Goal: Information Seeking & Learning: Learn about a topic

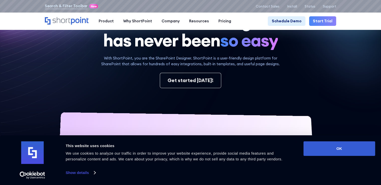
scroll to position [50, 0]
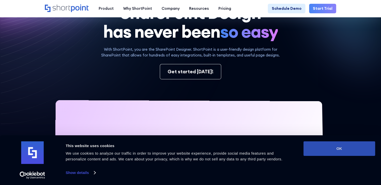
click at [344, 147] on button "OK" at bounding box center [340, 148] width 72 height 15
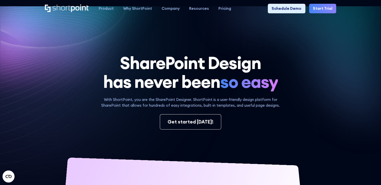
scroll to position [0, 0]
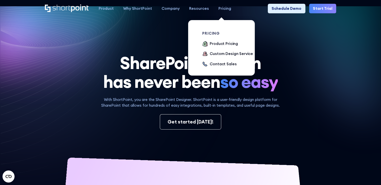
click at [224, 10] on div "Pricing" at bounding box center [225, 9] width 13 height 6
click at [217, 46] on div "Product Pricing" at bounding box center [224, 44] width 28 height 6
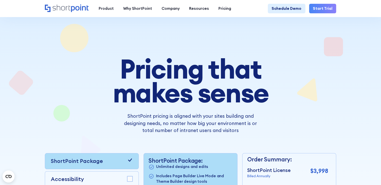
scroll to position [125, 0]
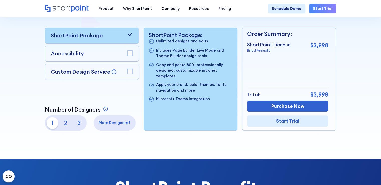
click at [130, 72] on rect at bounding box center [129, 71] width 5 height 5
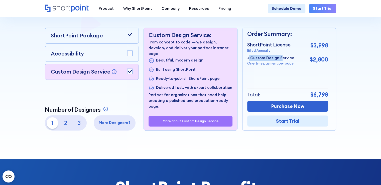
drag, startPoint x: 250, startPoint y: 59, endPoint x: 281, endPoint y: 64, distance: 31.4
click at [281, 63] on div "+ Custom Design Service One-time payment per page" at bounding box center [270, 60] width 47 height 11
click at [164, 52] on p "From concept to code — we design, develop, and deliver your perfect intranet pa…" at bounding box center [191, 47] width 84 height 17
drag, startPoint x: 194, startPoint y: 42, endPoint x: 208, endPoint y: 48, distance: 14.8
click at [208, 48] on p "From concept to code — we design, develop, and deliver your perfect intranet pa…" at bounding box center [191, 47] width 84 height 17
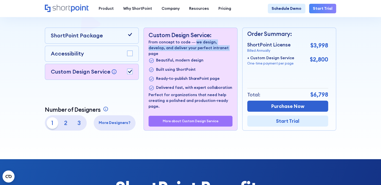
click at [177, 49] on p "From concept to code — we design, develop, and deliver your perfect intranet pa…" at bounding box center [191, 47] width 84 height 17
click at [175, 123] on p "More about Custom Design Service" at bounding box center [191, 121] width 56 height 4
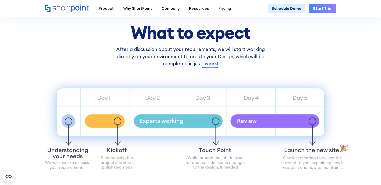
scroll to position [276, 0]
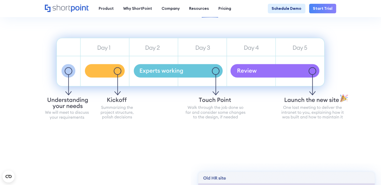
click at [57, 120] on icon "Sample Intranet website" at bounding box center [191, 75] width 324 height 108
drag, startPoint x: 107, startPoint y: 110, endPoint x: 114, endPoint y: 119, distance: 11.9
click at [114, 119] on icon "Sample Intranet website" at bounding box center [191, 75] width 324 height 108
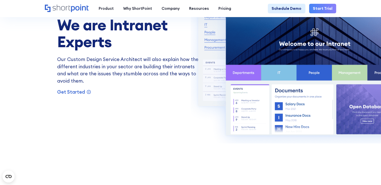
scroll to position [476, 0]
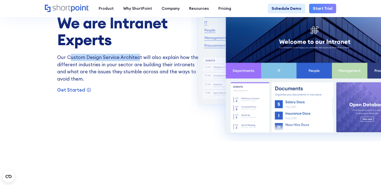
drag, startPoint x: 69, startPoint y: 61, endPoint x: 141, endPoint y: 61, distance: 71.4
click at [141, 61] on p "Our Custom Design Service Architect will also explain how the different industr…" at bounding box center [128, 68] width 143 height 29
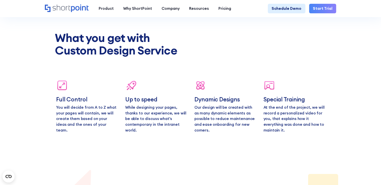
scroll to position [1704, 0]
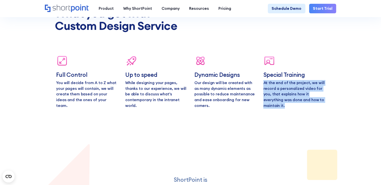
drag, startPoint x: 264, startPoint y: 96, endPoint x: 286, endPoint y: 121, distance: 33.0
click at [286, 109] on p "At the end of the project, we will record a personalized video for you, that ex…" at bounding box center [293, 94] width 61 height 29
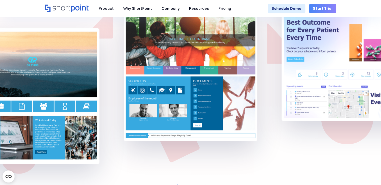
scroll to position [1554, 0]
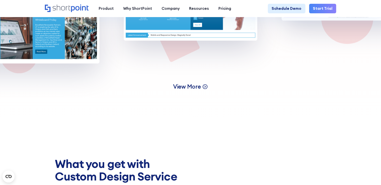
click at [195, 90] on span "View More" at bounding box center [187, 86] width 28 height 7
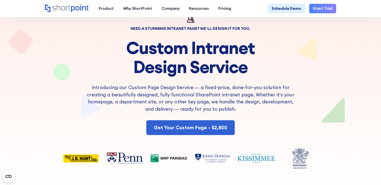
scroll to position [25, 0]
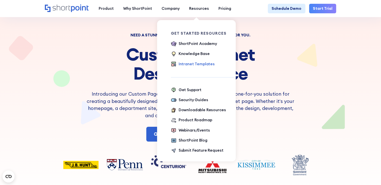
click at [200, 64] on div "Intranet Templates" at bounding box center [197, 64] width 36 height 6
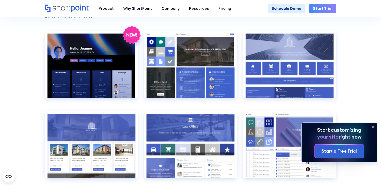
scroll to position [451, 0]
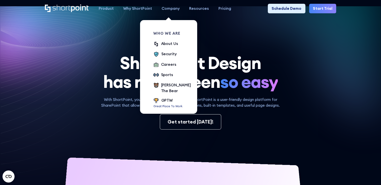
click at [169, 8] on div "Company" at bounding box center [171, 9] width 18 height 6
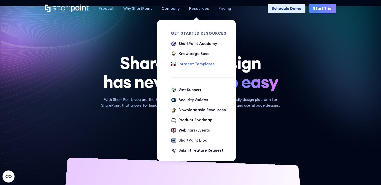
click at [190, 64] on div "Intranet Templates" at bounding box center [197, 64] width 36 height 6
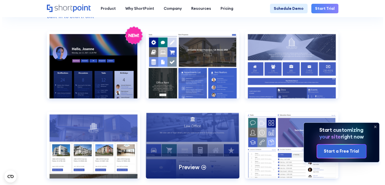
scroll to position [476, 0]
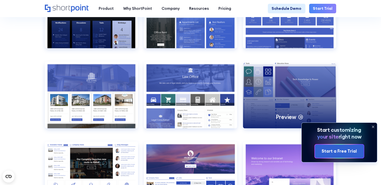
click at [299, 104] on div "Preview" at bounding box center [289, 94] width 93 height 67
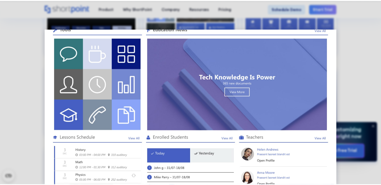
scroll to position [0, 0]
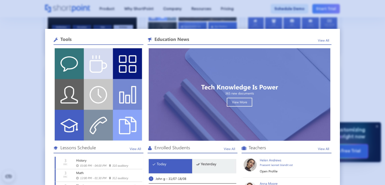
click at [375, 37] on div at bounding box center [192, 92] width 385 height 185
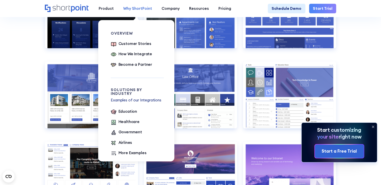
click at [141, 6] on div "Why ShortPoint" at bounding box center [137, 9] width 29 height 6
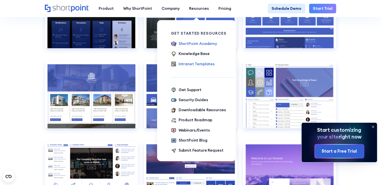
click at [191, 45] on div "ShortPoint Academy" at bounding box center [198, 44] width 38 height 6
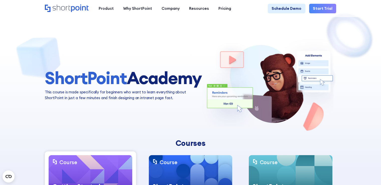
click at [143, 90] on p "This course is made specifically for beginners who want to learn everything abo…" at bounding box center [123, 95] width 157 height 12
click at [6, 178] on circle "Open CMP widget" at bounding box center [9, 176] width 12 height 12
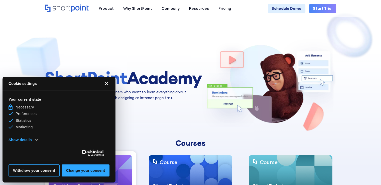
click at [186, 114] on div "ShortPoint Academy This course is made specifically for beginners who want to l…" at bounding box center [191, 84] width 292 height 93
click at [107, 83] on icon "Close CMP widget" at bounding box center [107, 84] width 4 height 4
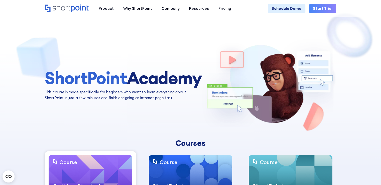
click at [268, 92] on img at bounding box center [269, 84] width 135 height 93
drag, startPoint x: 285, startPoint y: 84, endPoint x: 190, endPoint y: 125, distance: 103.8
click at [190, 125] on div "ShortPoint Academy This course is made specifically for beginners who want to l…" at bounding box center [191, 84] width 292 height 93
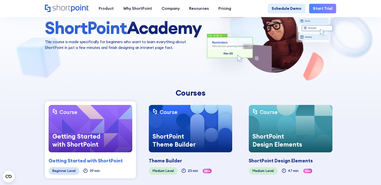
scroll to position [50, 0]
click at [89, 130] on div "Getting Started with ShortPoint" at bounding box center [79, 140] width 60 height 24
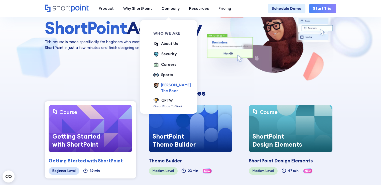
click at [166, 86] on div "[PERSON_NAME] The Bear" at bounding box center [176, 88] width 30 height 12
